Goal: Task Accomplishment & Management: Manage account settings

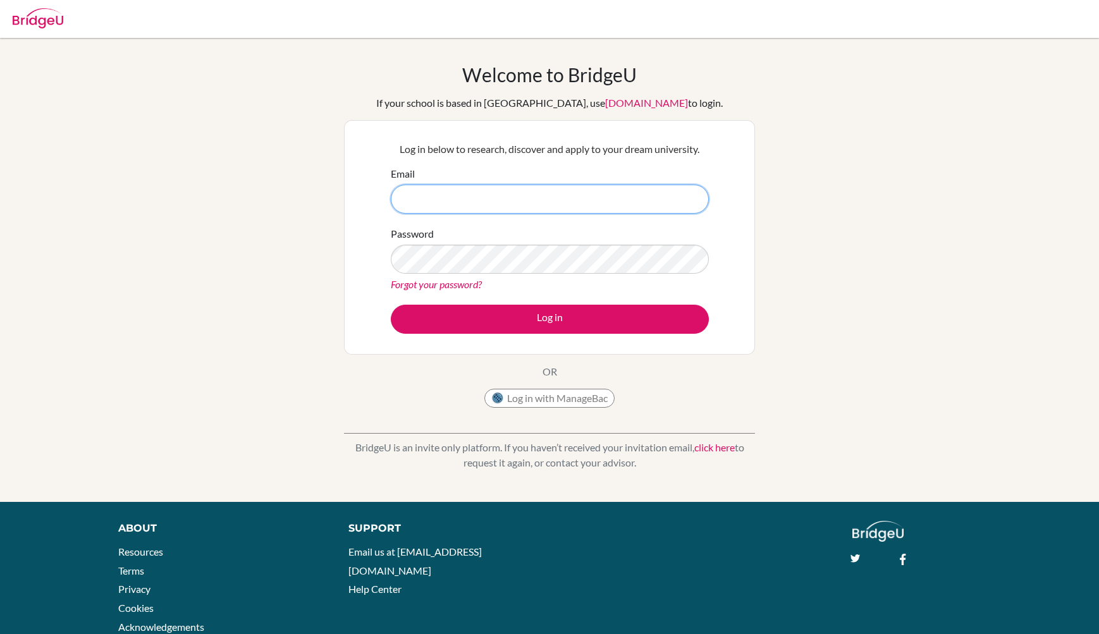
click at [450, 195] on input "Email" at bounding box center [550, 199] width 318 height 29
type input "ananyajay1980@gmail.com"
click at [391, 305] on button "Log in" at bounding box center [550, 319] width 318 height 29
click at [544, 300] on form "Email ananyajay1980@gmail.com Password Forgot your password? Log in" at bounding box center [550, 250] width 318 height 168
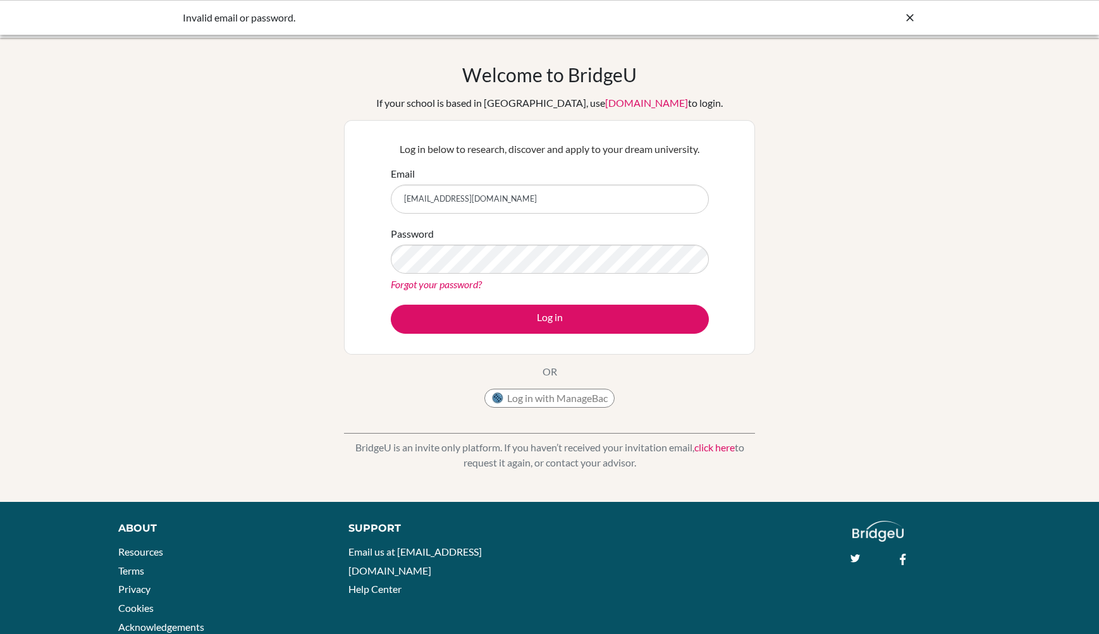
drag, startPoint x: 560, startPoint y: 202, endPoint x: 376, endPoint y: 202, distance: 184.0
click at [376, 202] on div "Log in below to research, discover and apply to your dream university. Email [E…" at bounding box center [549, 237] width 411 height 235
type input "ananya@trins.org"
click at [447, 274] on div "Password Forgot your password?" at bounding box center [550, 259] width 318 height 66
click at [391, 305] on button "Log in" at bounding box center [550, 319] width 318 height 29
